Goal: Information Seeking & Learning: Learn about a topic

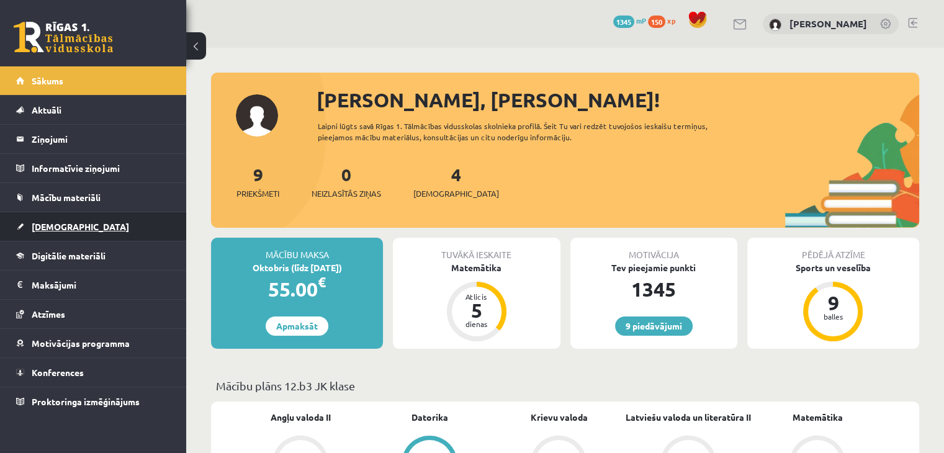
click at [149, 229] on link "[DEMOGRAPHIC_DATA]" at bounding box center [93, 226] width 154 height 29
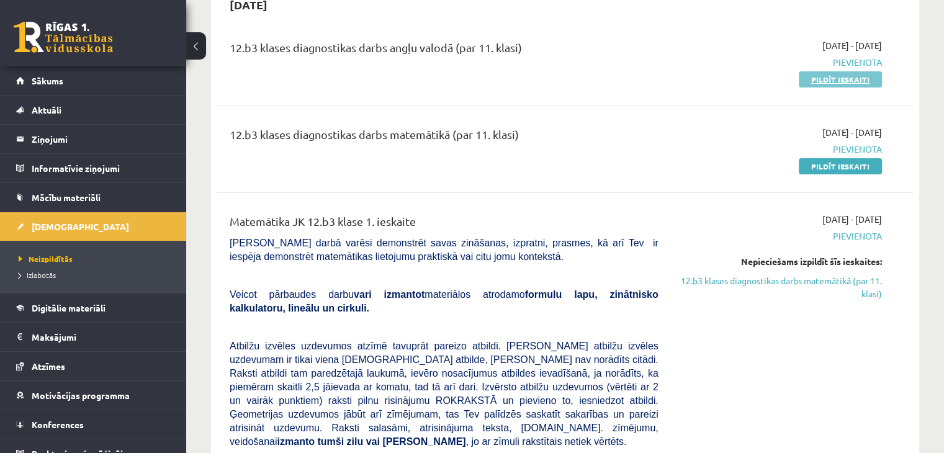
scroll to position [7, 0]
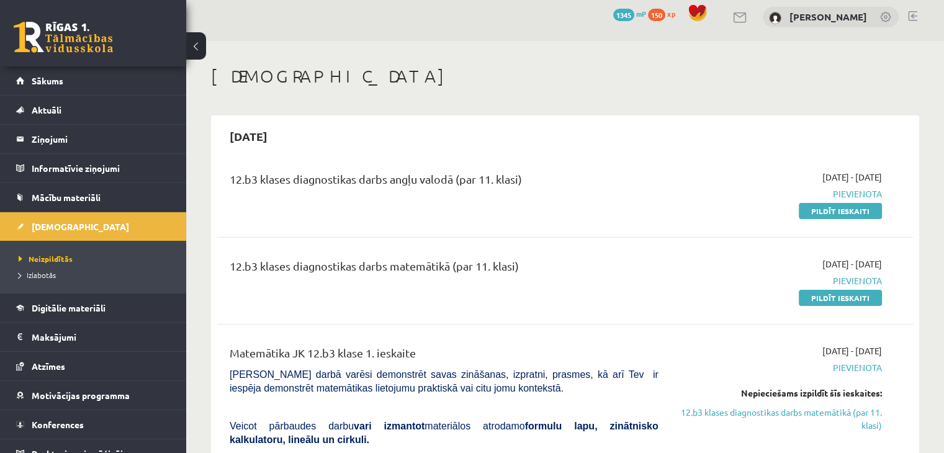
click at [855, 202] on div "2025-09-01 - 2025-09-15 Pievienota Pildīt ieskaiti" at bounding box center [778, 194] width 223 height 47
click at [84, 307] on span "Digitālie materiāli" at bounding box center [69, 307] width 74 height 11
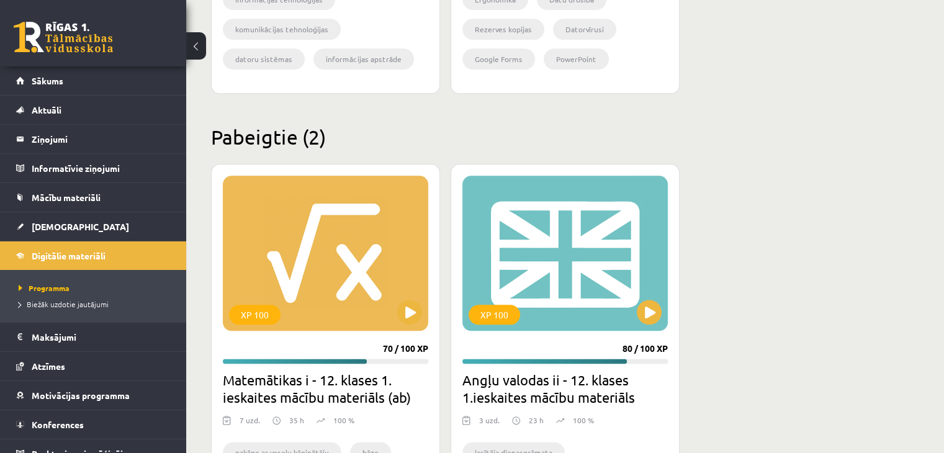
scroll to position [1546, 0]
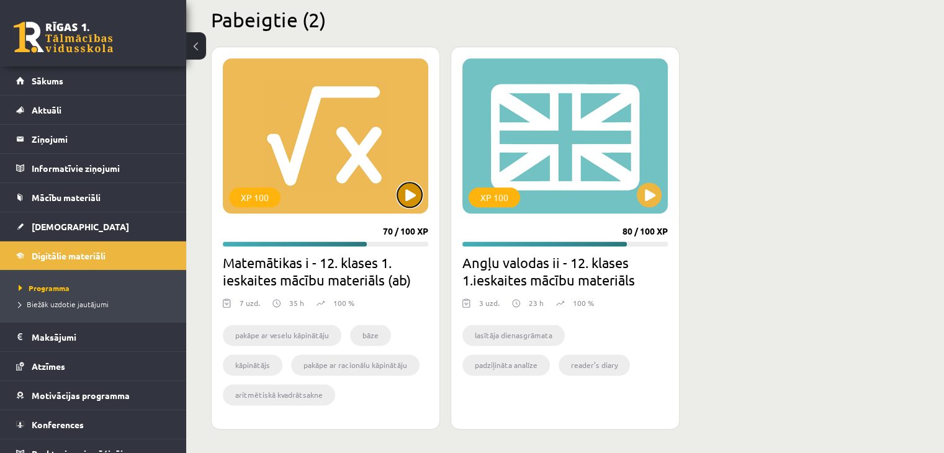
click at [404, 199] on button at bounding box center [409, 194] width 25 height 25
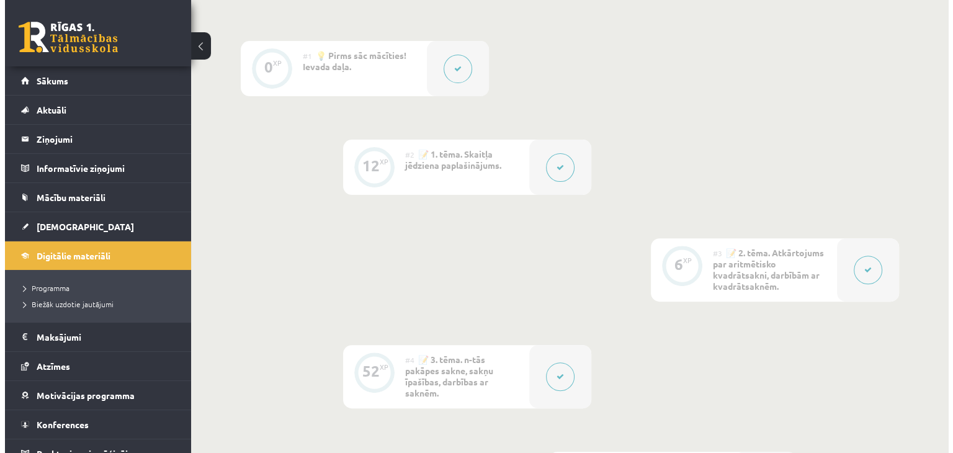
scroll to position [429, 0]
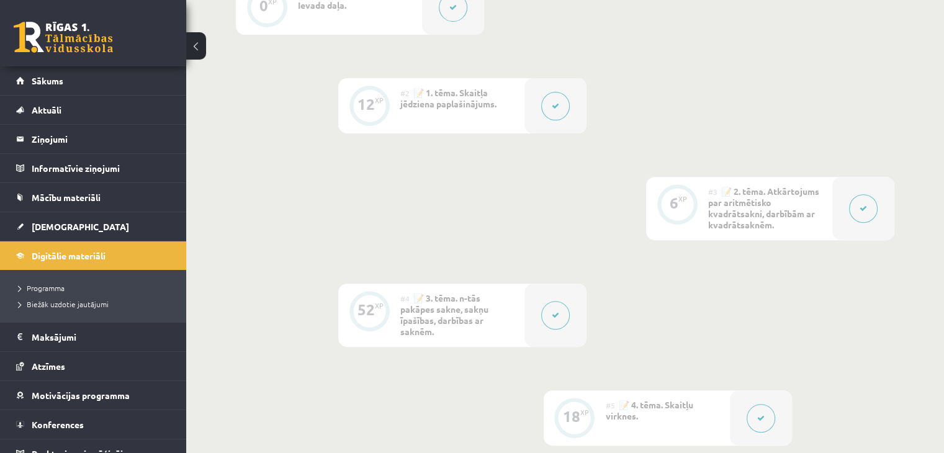
click at [861, 202] on button at bounding box center [863, 208] width 29 height 29
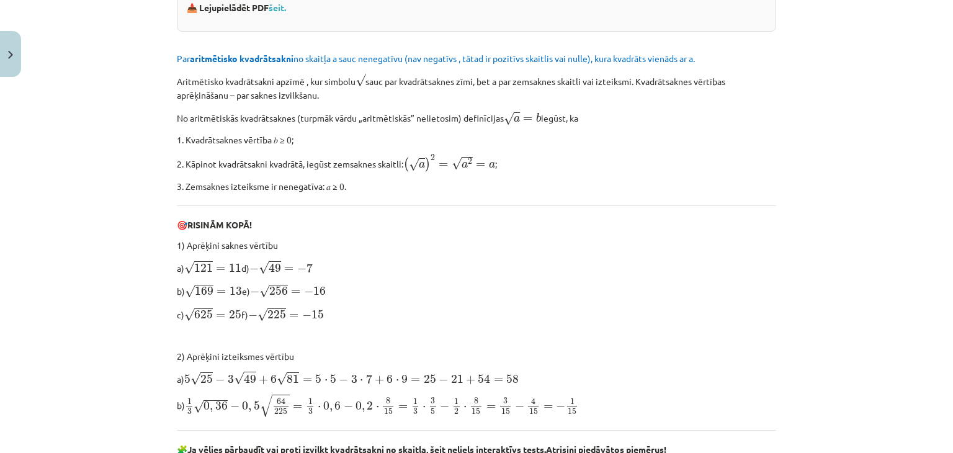
scroll to position [347, 0]
click at [4, 78] on div "Mācību tēma: Matemātikas i - 12. klases 1. ieskaites mācību materiāls (ab) #3 📝…" at bounding box center [476, 226] width 953 height 453
click at [4, 66] on button "Close" at bounding box center [10, 54] width 21 height 46
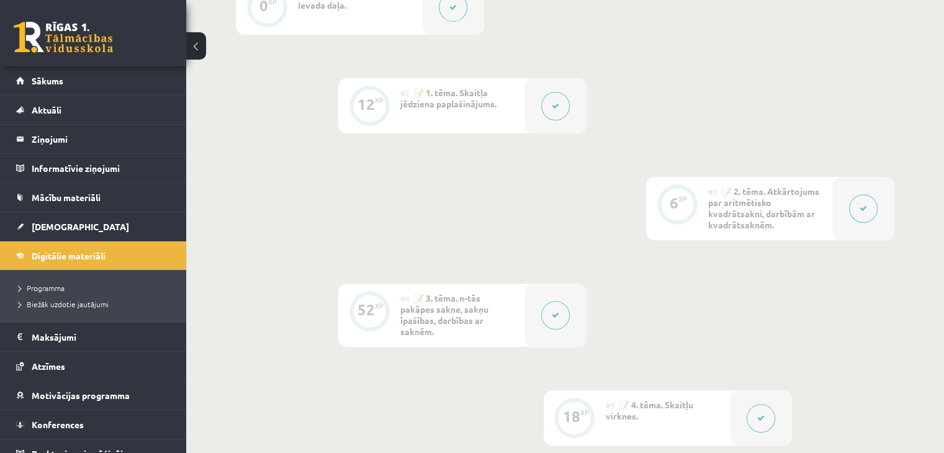
click at [559, 107] on button at bounding box center [555, 106] width 29 height 29
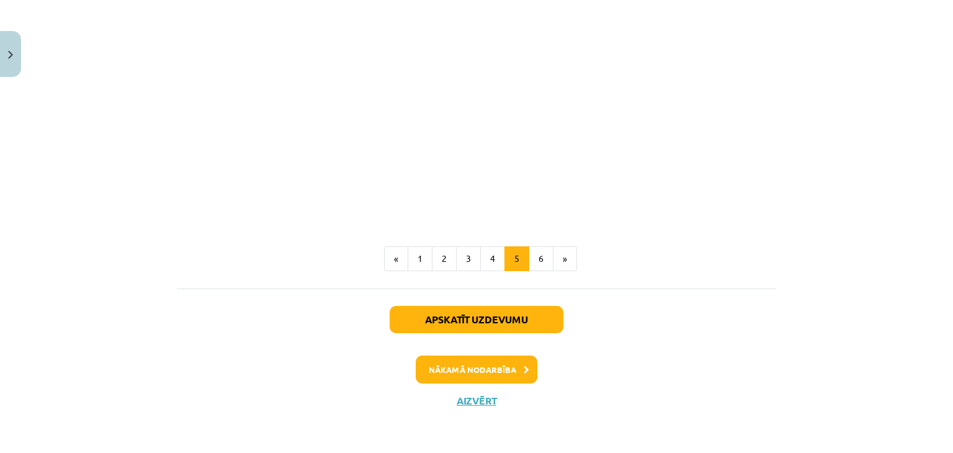
scroll to position [1514, 0]
click at [530, 261] on button "6" at bounding box center [541, 258] width 25 height 25
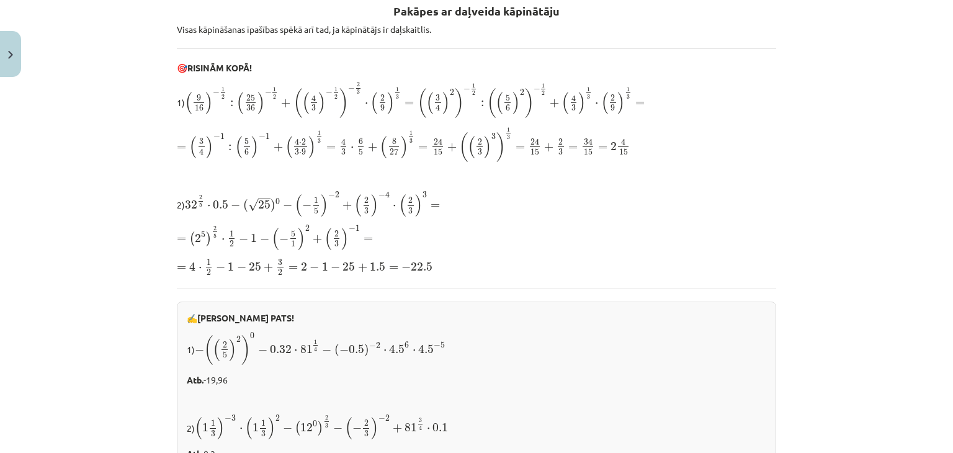
scroll to position [235, 0]
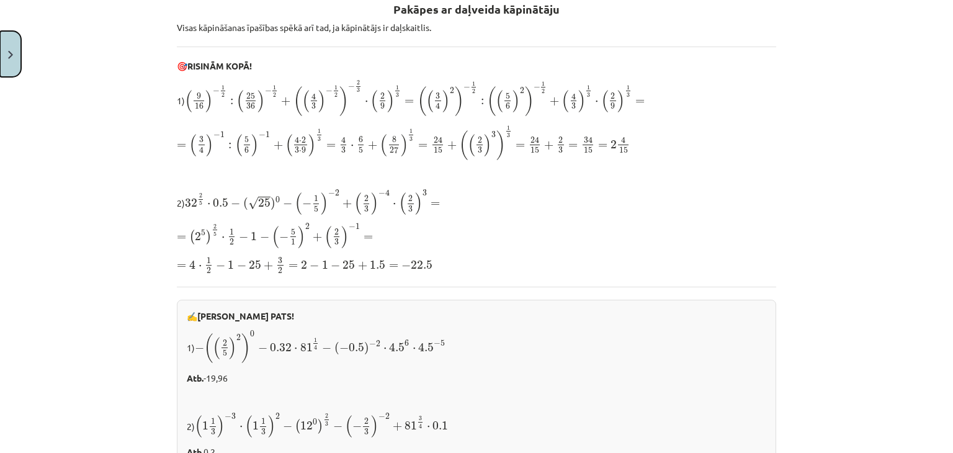
click at [11, 51] on img "Close" at bounding box center [10, 55] width 5 height 8
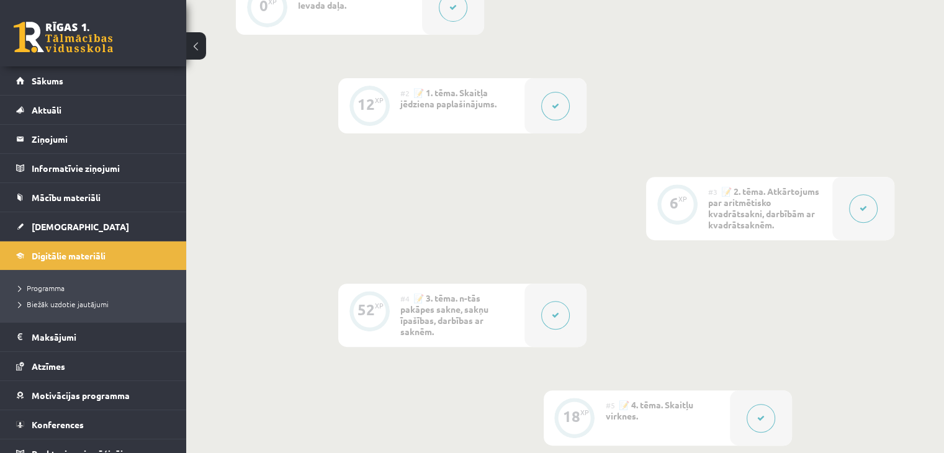
click at [541, 105] on button at bounding box center [555, 106] width 29 height 29
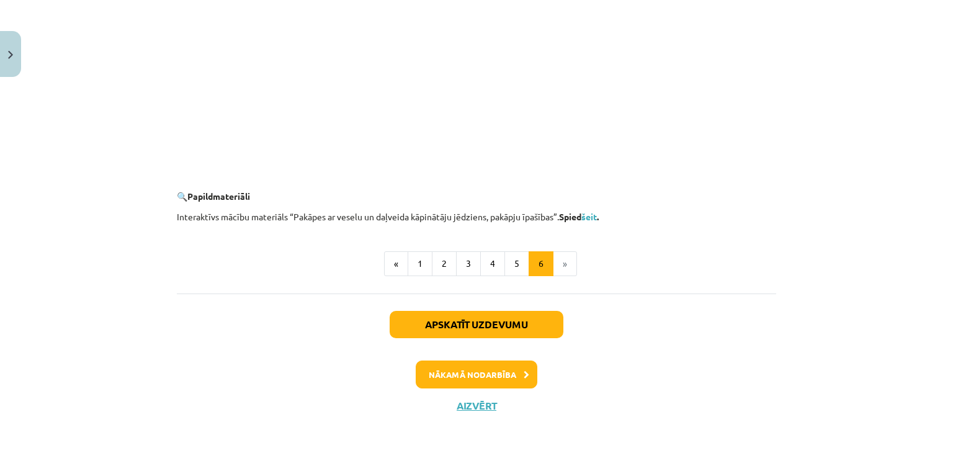
scroll to position [1226, 0]
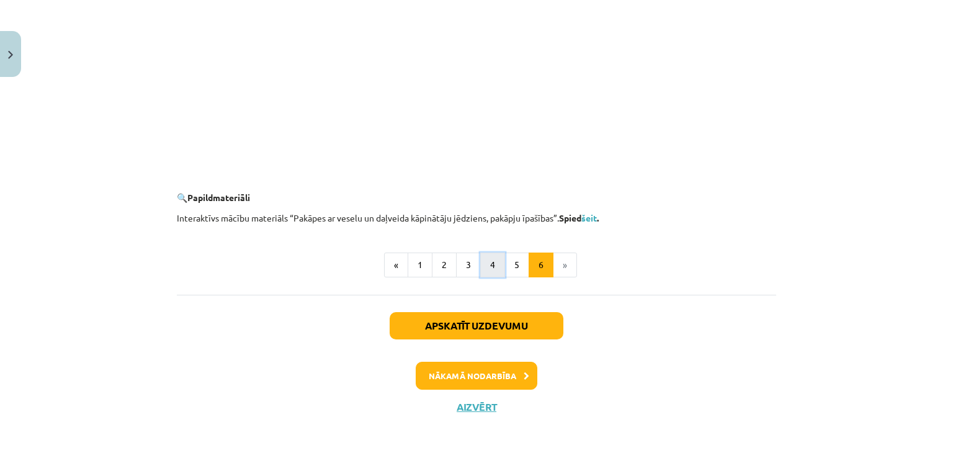
click at [491, 254] on button "4" at bounding box center [492, 264] width 25 height 25
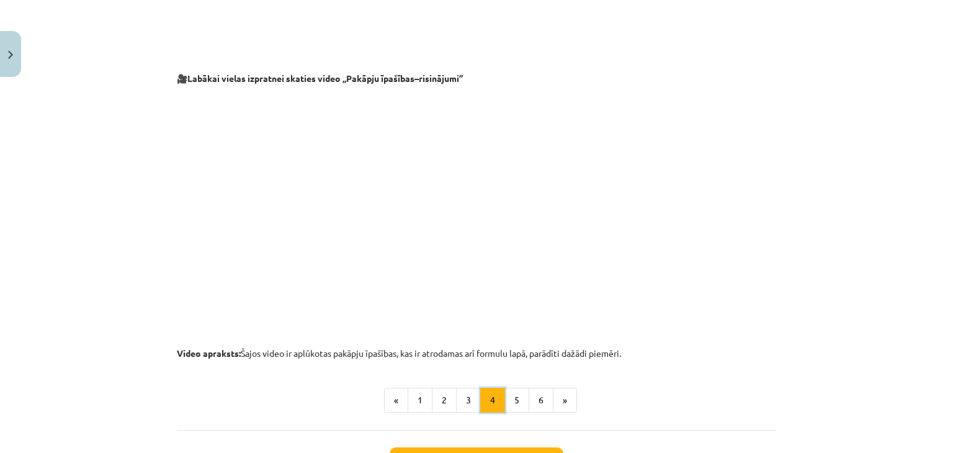
scroll to position [1203, 0]
click at [509, 390] on button "5" at bounding box center [516, 399] width 25 height 25
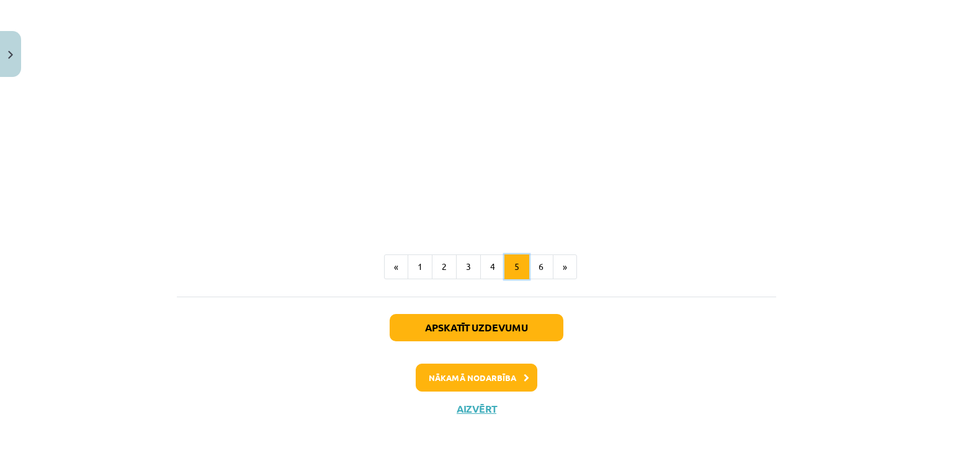
scroll to position [1514, 0]
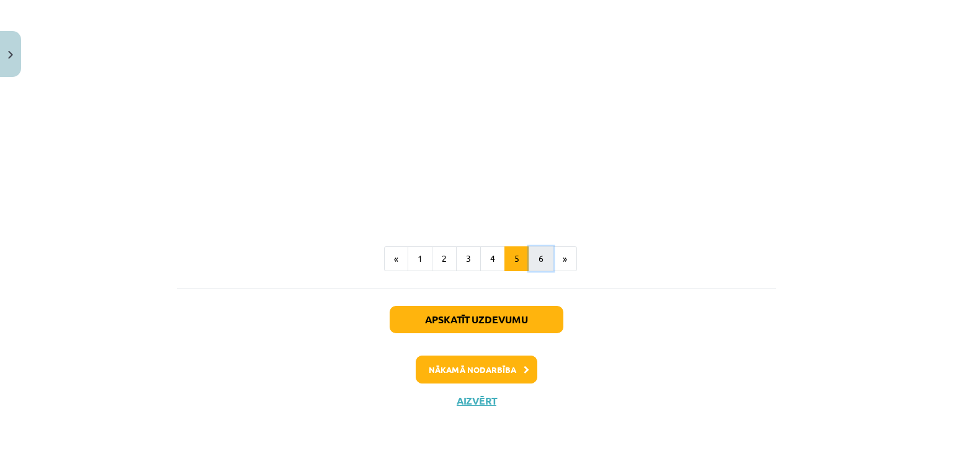
click at [543, 256] on button "6" at bounding box center [541, 258] width 25 height 25
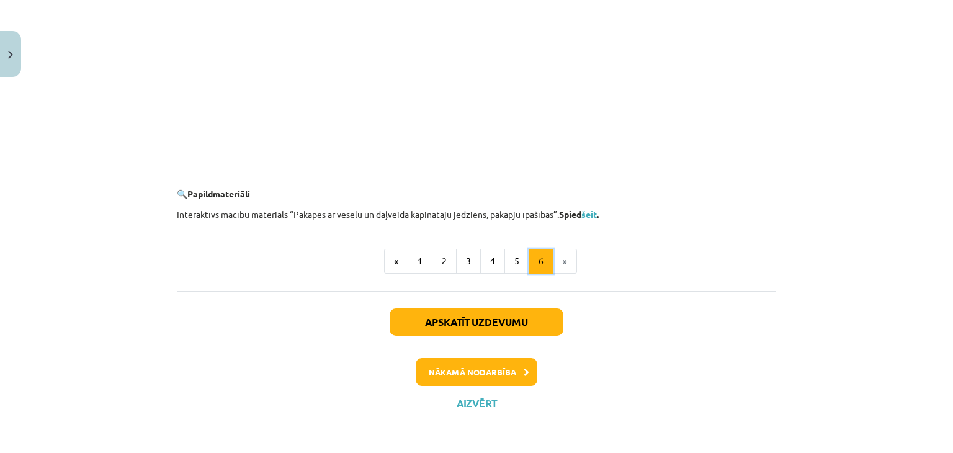
scroll to position [1229, 0]
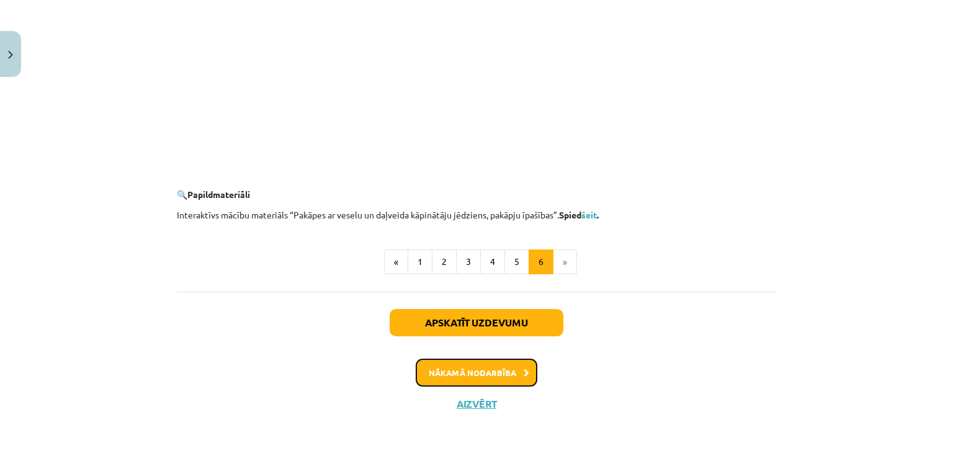
click at [494, 371] on button "Nākamā nodarbība" at bounding box center [477, 373] width 122 height 29
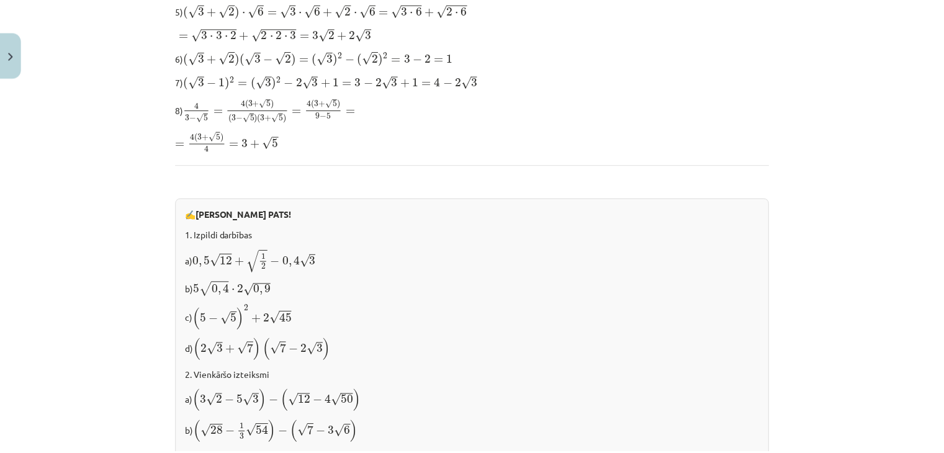
scroll to position [458, 0]
click at [0, 46] on button "Close" at bounding box center [10, 54] width 21 height 46
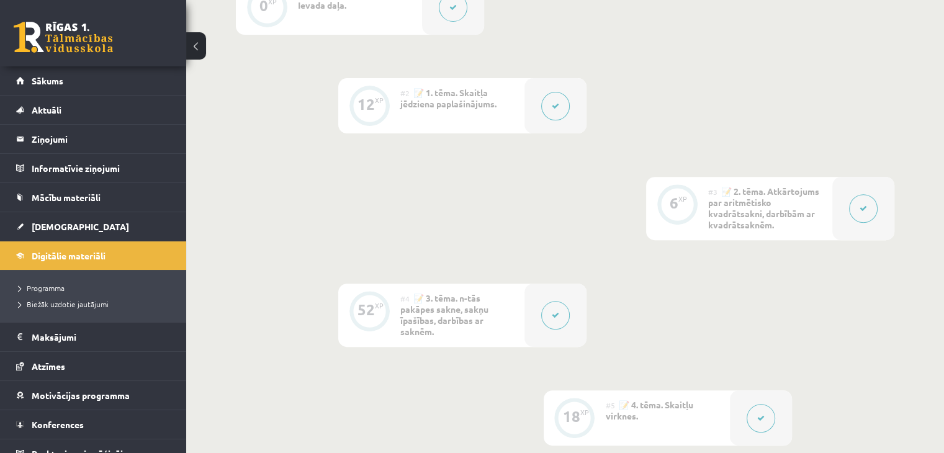
click at [70, 38] on link at bounding box center [63, 37] width 99 height 31
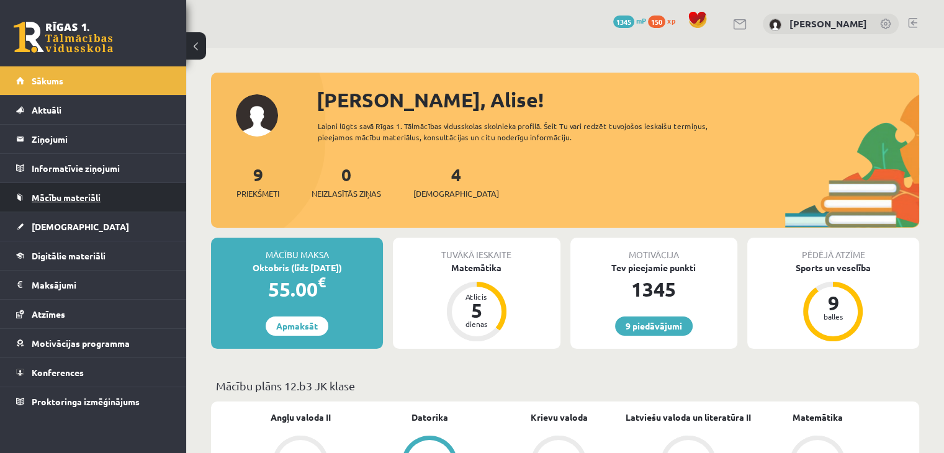
click at [79, 199] on span "Mācību materiāli" at bounding box center [66, 197] width 69 height 11
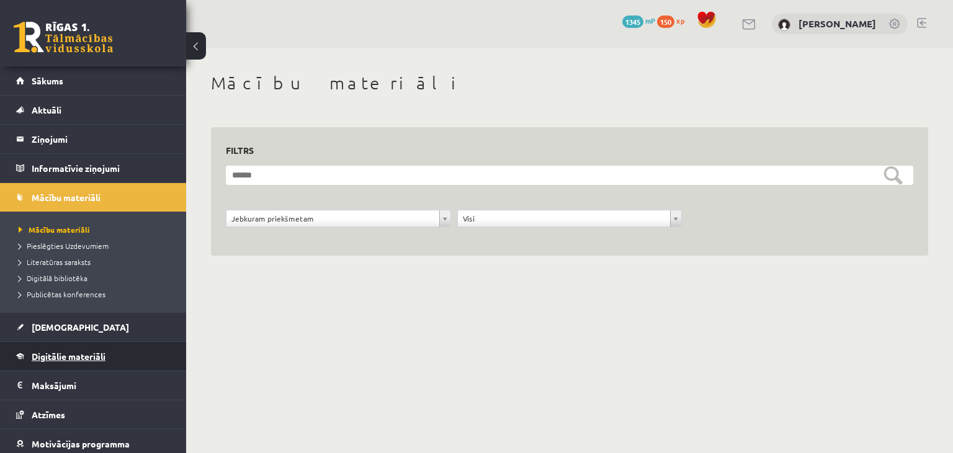
click at [58, 354] on span "Digitālie materiāli" at bounding box center [69, 355] width 74 height 11
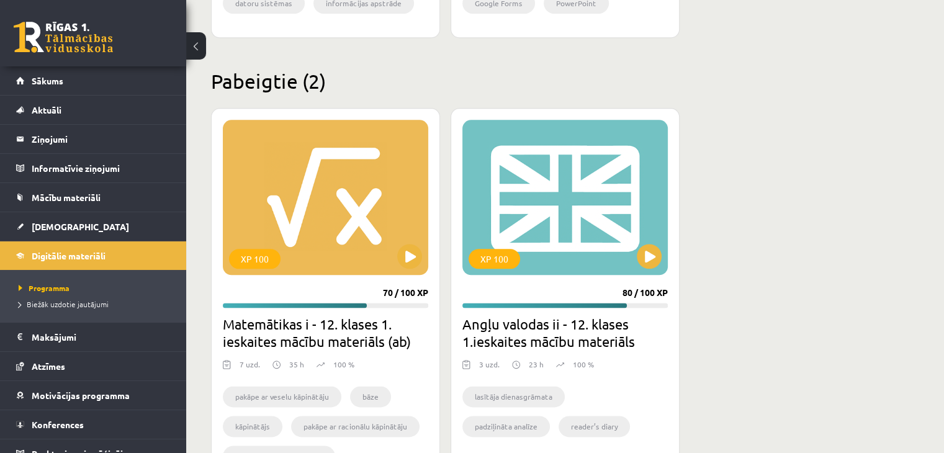
scroll to position [1530, 0]
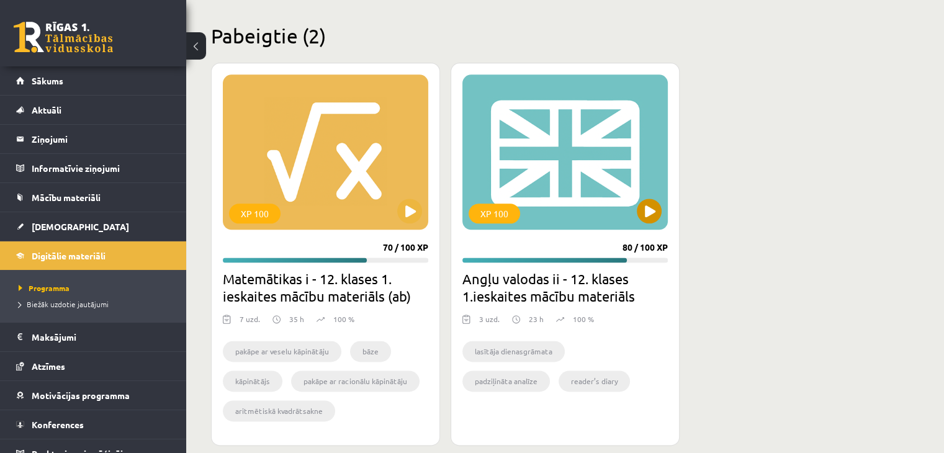
click at [645, 195] on div "XP 100" at bounding box center [564, 151] width 205 height 155
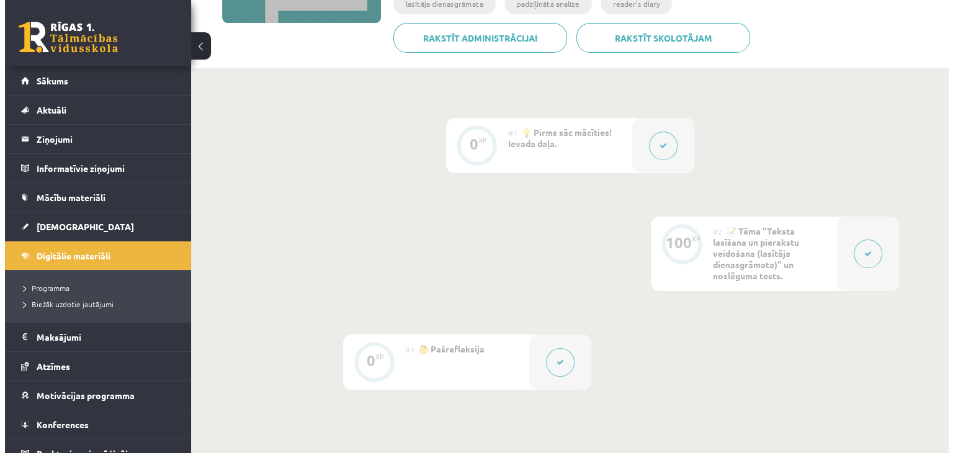
scroll to position [385, 0]
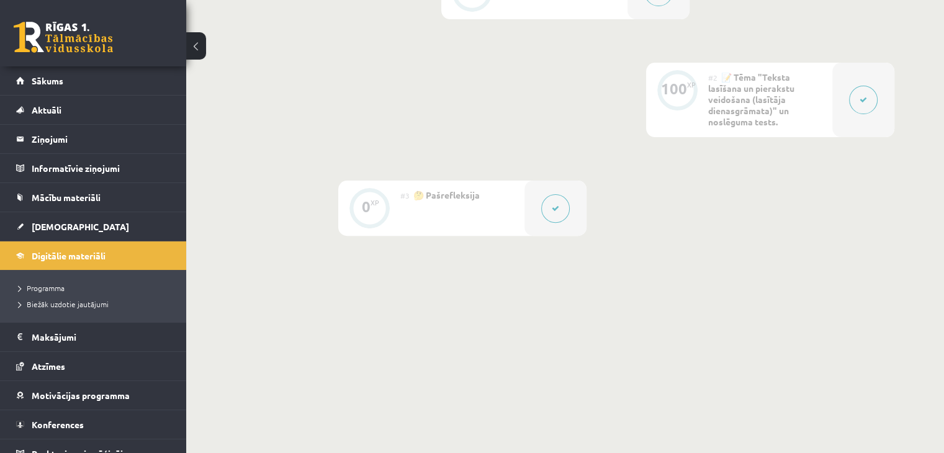
click at [852, 95] on button at bounding box center [863, 100] width 29 height 29
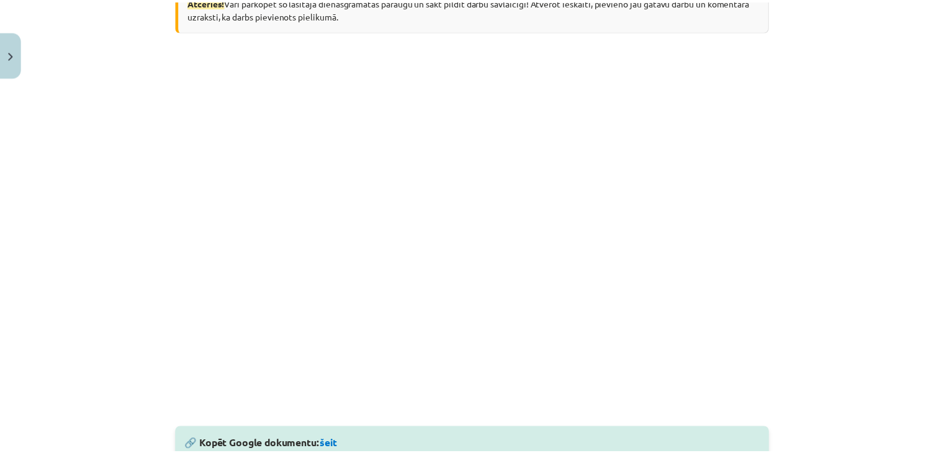
scroll to position [303, 0]
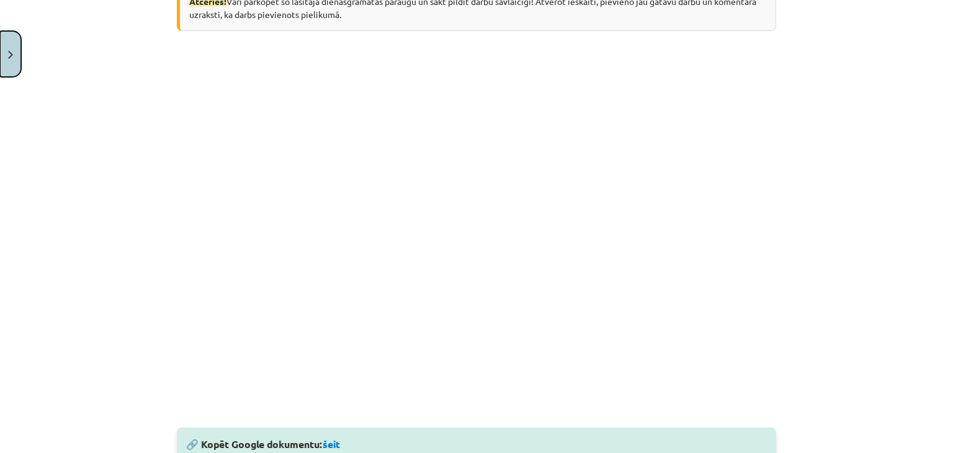
click at [0, 42] on button "Close" at bounding box center [10, 54] width 21 height 46
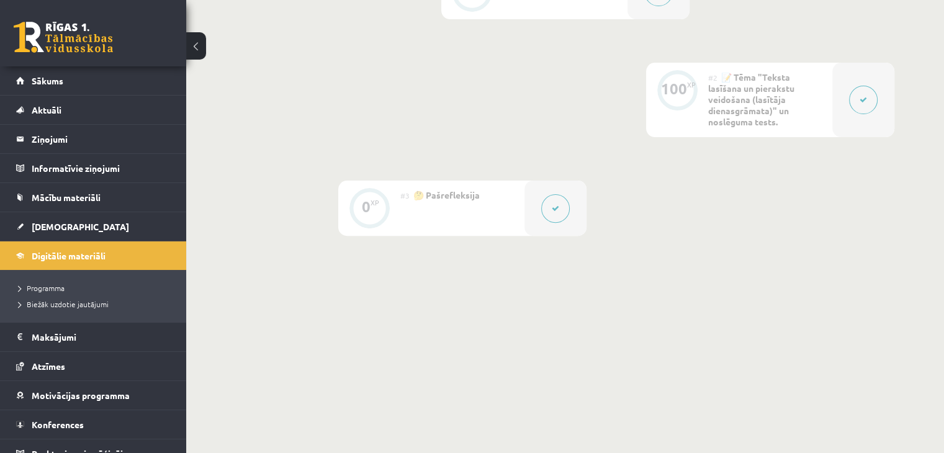
click at [43, 40] on link at bounding box center [63, 37] width 99 height 31
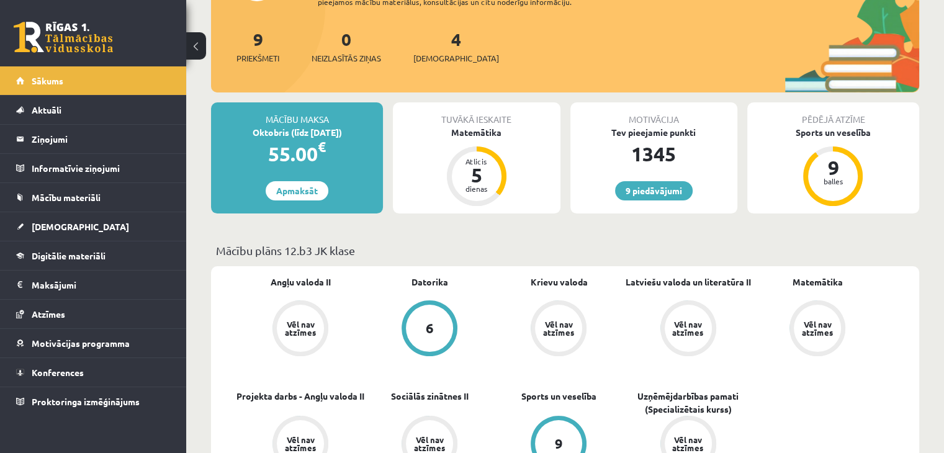
scroll to position [138, 0]
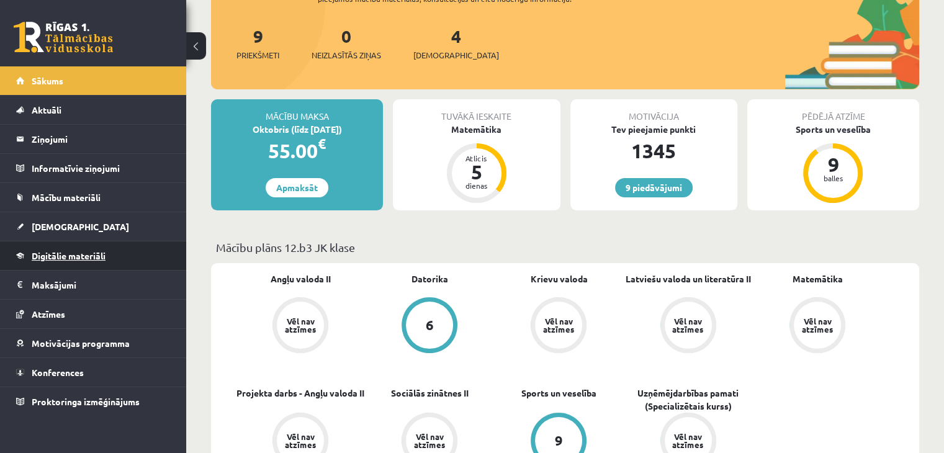
click at [36, 244] on link "Digitālie materiāli" at bounding box center [93, 255] width 154 height 29
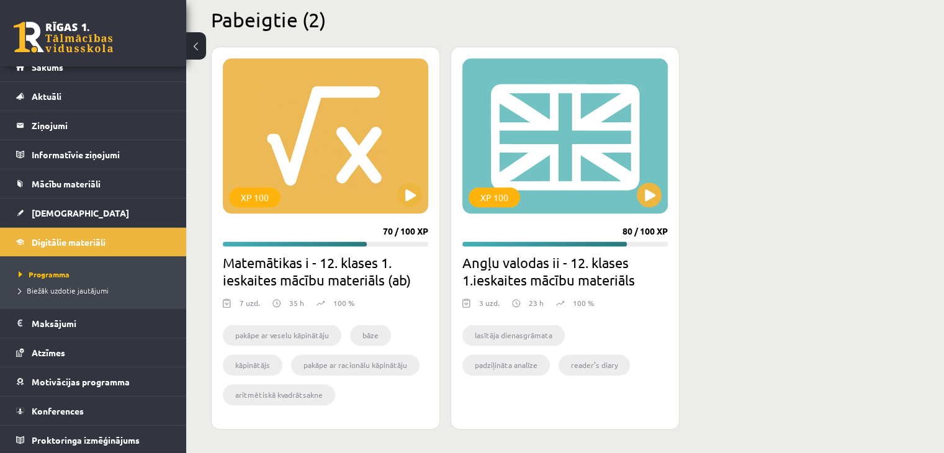
scroll to position [1546, 0]
click at [411, 179] on div "XP 100" at bounding box center [325, 136] width 205 height 155
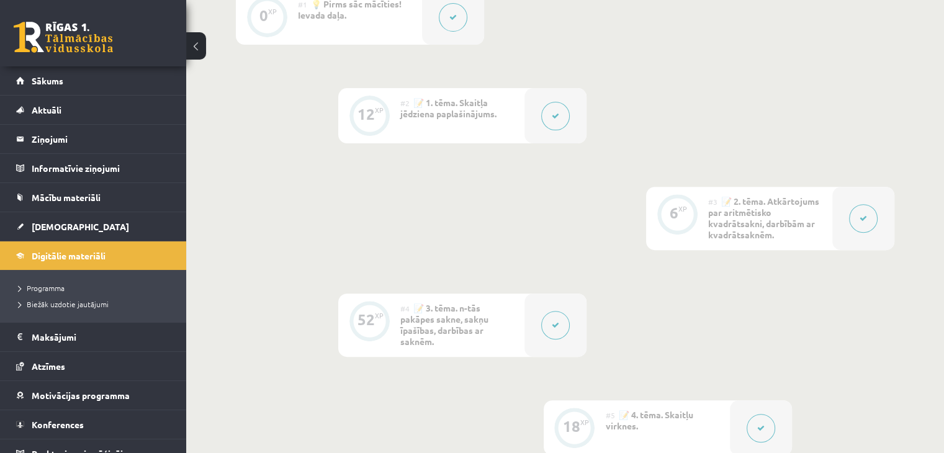
scroll to position [424, 0]
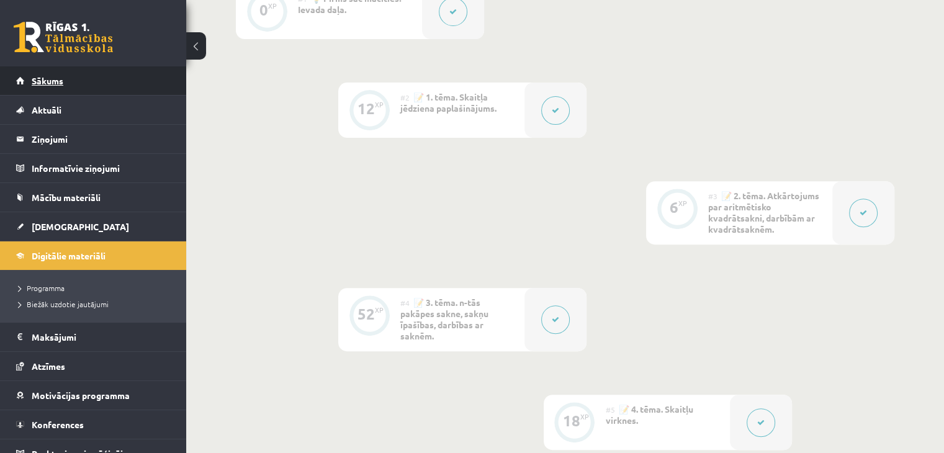
click at [88, 74] on link "Sākums" at bounding box center [93, 80] width 154 height 29
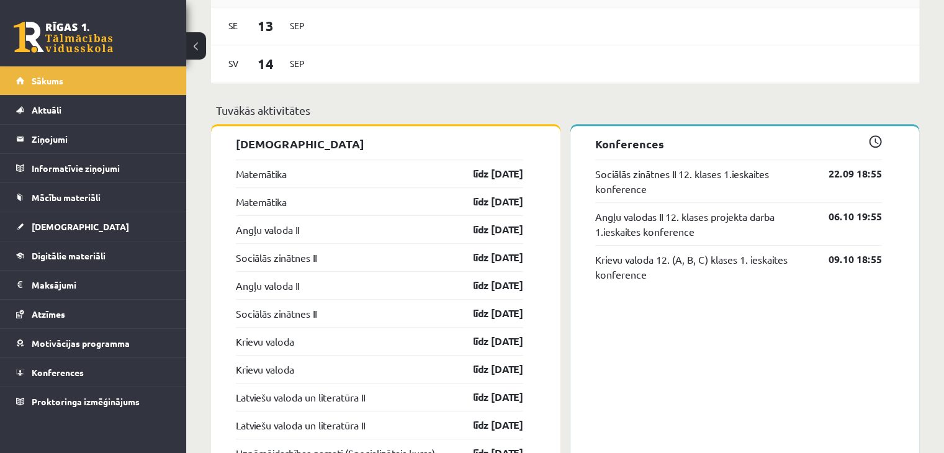
scroll to position [836, 0]
